Goal: Information Seeking & Learning: Check status

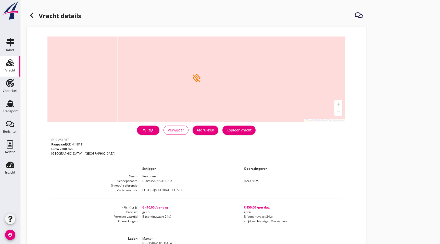
scroll to position [52, 0]
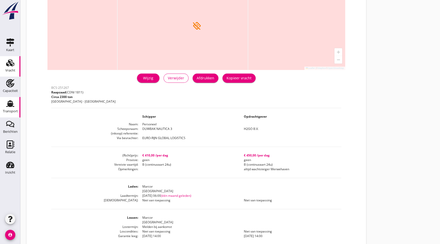
click at [9, 102] on icon "Transport" at bounding box center [10, 103] width 8 height 8
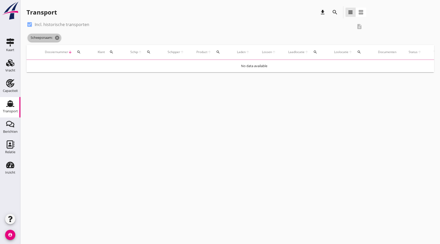
click at [57, 38] on icon "cancel" at bounding box center [57, 37] width 5 height 5
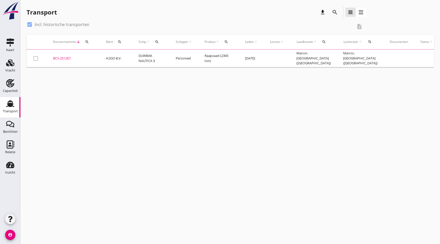
click at [61, 22] on label "Incl. historische transporten" at bounding box center [62, 24] width 55 height 5
checkbox input "false"
click at [334, 12] on icon "search" at bounding box center [335, 12] width 6 height 6
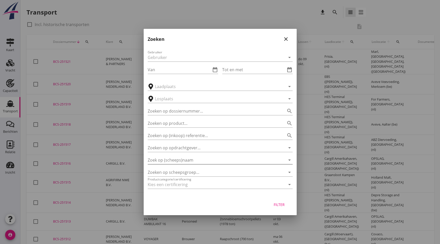
click at [190, 157] on input "Zoek op (scheeps)naam" at bounding box center [213, 160] width 131 height 8
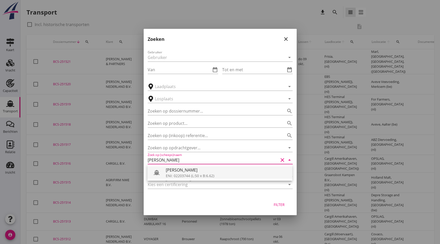
click at [216, 173] on div "ENI: 02203744 (L:50 x B:6.62)" at bounding box center [227, 175] width 122 height 5
click at [283, 203] on div "Filter" at bounding box center [279, 204] width 14 height 5
type input "[PERSON_NAME]"
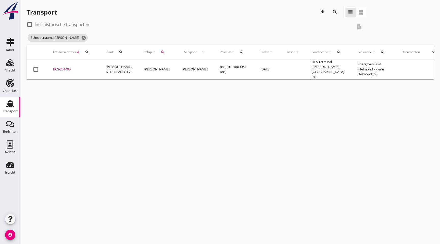
click at [65, 69] on div "BCS-251493" at bounding box center [73, 69] width 41 height 5
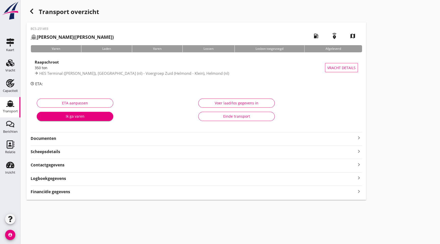
click at [58, 137] on strong "Documenten" at bounding box center [193, 138] width 325 height 6
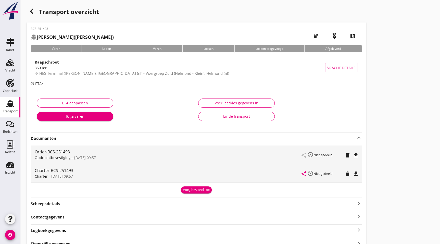
click at [355, 174] on icon "file_download" at bounding box center [356, 174] width 6 height 6
click at [7, 112] on div "Transport" at bounding box center [10, 110] width 15 height 3
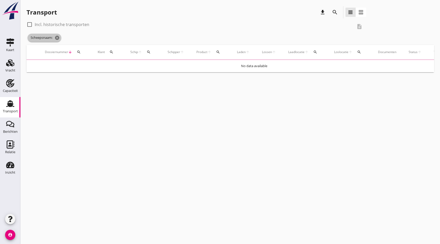
click at [55, 38] on icon "cancel" at bounding box center [57, 37] width 5 height 5
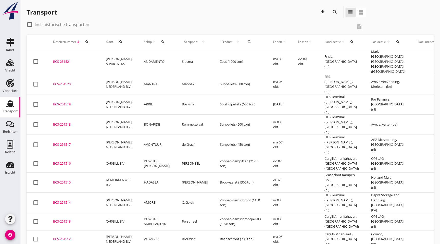
click at [339, 13] on div "search" at bounding box center [334, 12] width 9 height 6
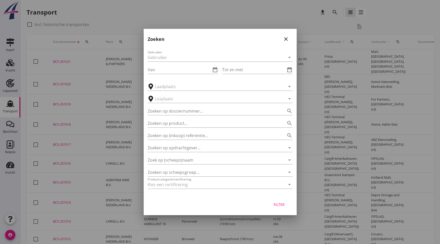
click at [33, 201] on div at bounding box center [220, 122] width 440 height 244
drag, startPoint x: 19, startPoint y: 132, endPoint x: 79, endPoint y: 142, distance: 60.7
click at [19, 132] on div at bounding box center [220, 122] width 440 height 244
click at [288, 38] on div "close" at bounding box center [285, 39] width 9 height 6
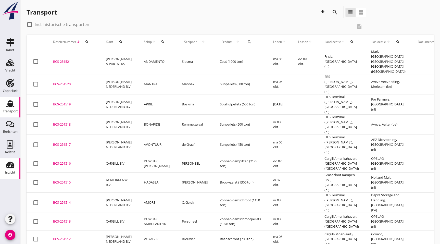
click at [7, 169] on div "Inzicht" at bounding box center [10, 172] width 10 height 7
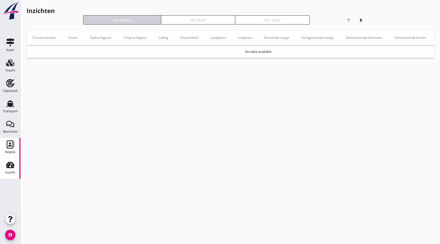
drag, startPoint x: 9, startPoint y: 149, endPoint x: 11, endPoint y: 152, distance: 3.3
click at [9, 148] on div "Relatie" at bounding box center [10, 151] width 10 height 7
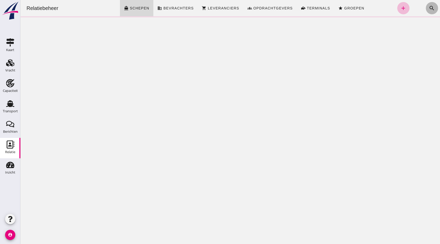
click at [429, 10] on icon "search" at bounding box center [432, 8] width 6 height 6
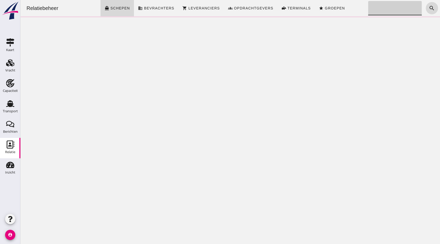
click at [382, 10] on input "Zoeken..." at bounding box center [393, 8] width 51 height 14
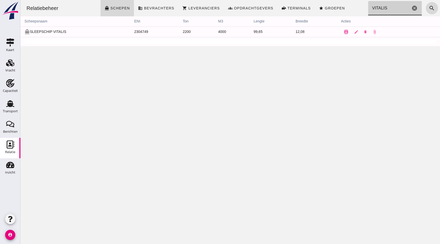
type input "VITALIS"
click at [287, 153] on div "Relatiebeheer directions_boat Schepen business Bevrachters shopping_cart Levera…" at bounding box center [229, 122] width 419 height 244
click at [11, 107] on use at bounding box center [10, 103] width 8 height 7
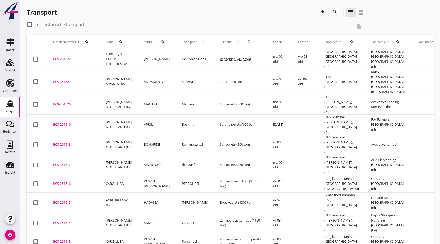
drag, startPoint x: 10, startPoint y: 73, endPoint x: 28, endPoint y: 98, distance: 30.9
click at [10, 73] on div "Vracht" at bounding box center [10, 70] width 10 height 7
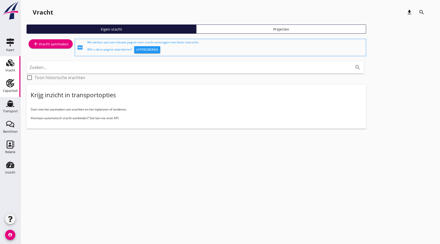
drag, startPoint x: 2, startPoint y: 102, endPoint x: 9, endPoint y: 81, distance: 23.0
click at [2, 102] on link "Transport Transport" at bounding box center [10, 107] width 20 height 20
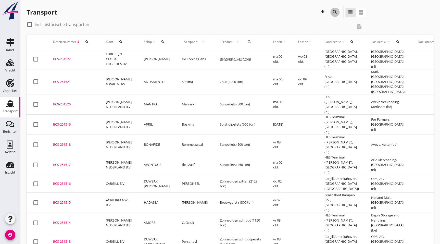
click at [337, 11] on div "search" at bounding box center [334, 12] width 9 height 6
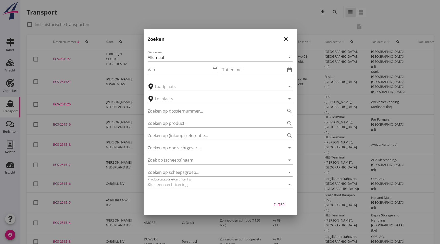
drag, startPoint x: 194, startPoint y: 160, endPoint x: 189, endPoint y: 159, distance: 5.2
click at [194, 160] on input "Zoek op (scheeps)naam" at bounding box center [213, 160] width 131 height 8
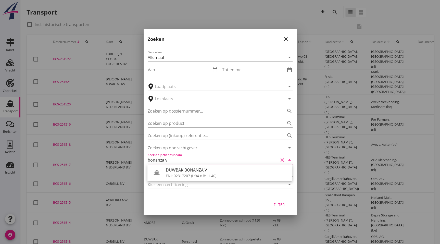
click at [191, 177] on div "ENI: 02317207 (L:94 x B:11.40)" at bounding box center [227, 175] width 122 height 5
click at [275, 206] on div "Filter" at bounding box center [279, 204] width 14 height 5
type input "DUWBAK BONANZA V"
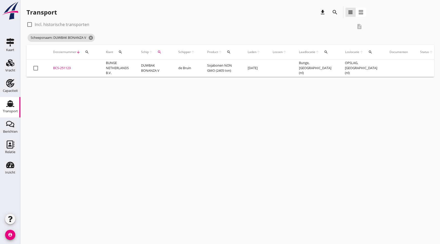
click at [36, 22] on label "Incl. historische transporten" at bounding box center [62, 24] width 55 height 5
checkbox input "true"
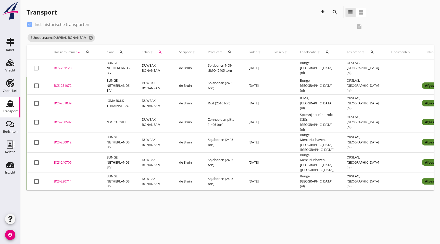
click at [73, 160] on div "BCS-240709" at bounding box center [74, 162] width 41 height 5
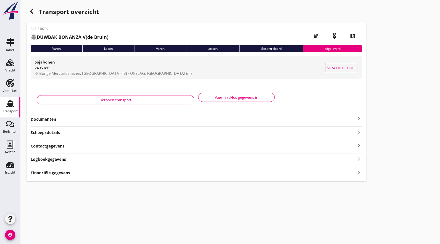
click at [85, 75] on span "Bunge Mercuriushaven, [GEOGRAPHIC_DATA] (nl) - OPSLAG, [GEOGRAPHIC_DATA] (nl)" at bounding box center [115, 73] width 152 height 5
